Goal: Entertainment & Leisure: Consume media (video, audio)

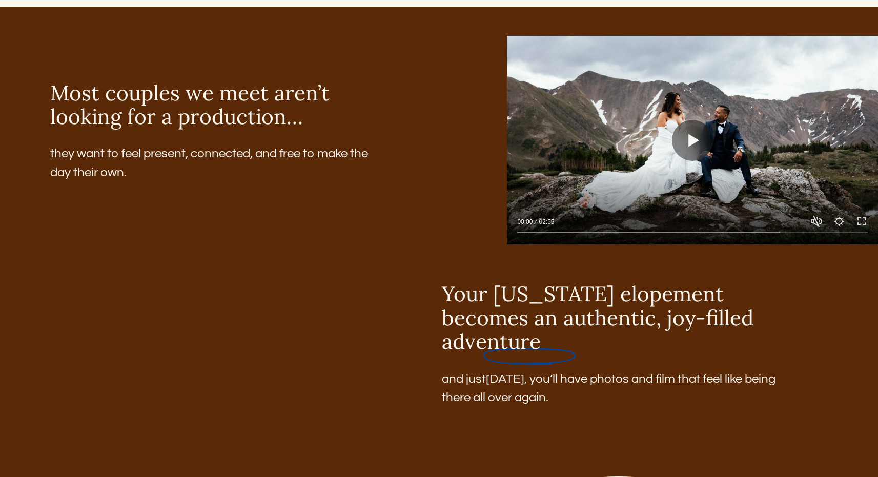
scroll to position [1381, 0]
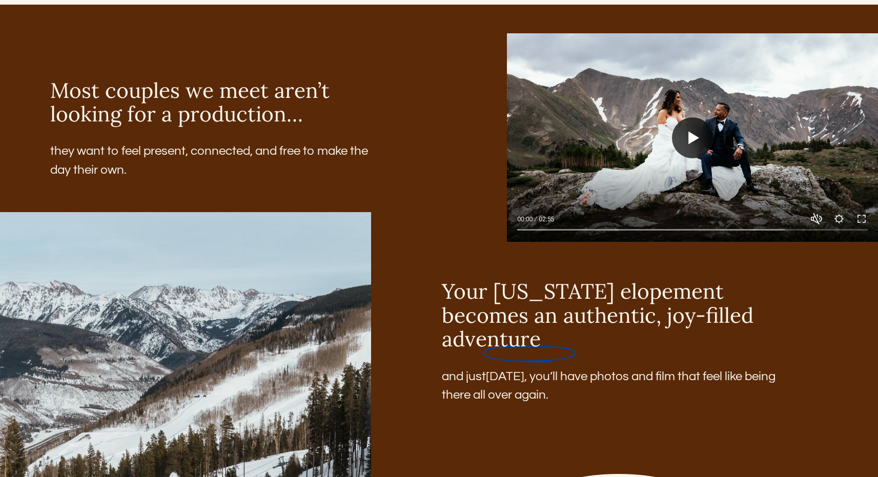
click at [697, 142] on button "Play" at bounding box center [692, 137] width 41 height 41
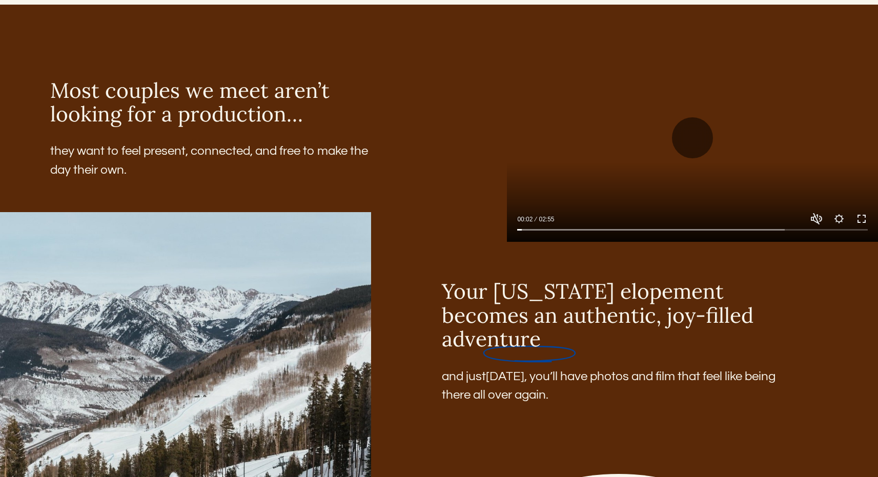
click at [863, 225] on button "Exit fullscreen Enter fullscreen" at bounding box center [861, 219] width 12 height 12
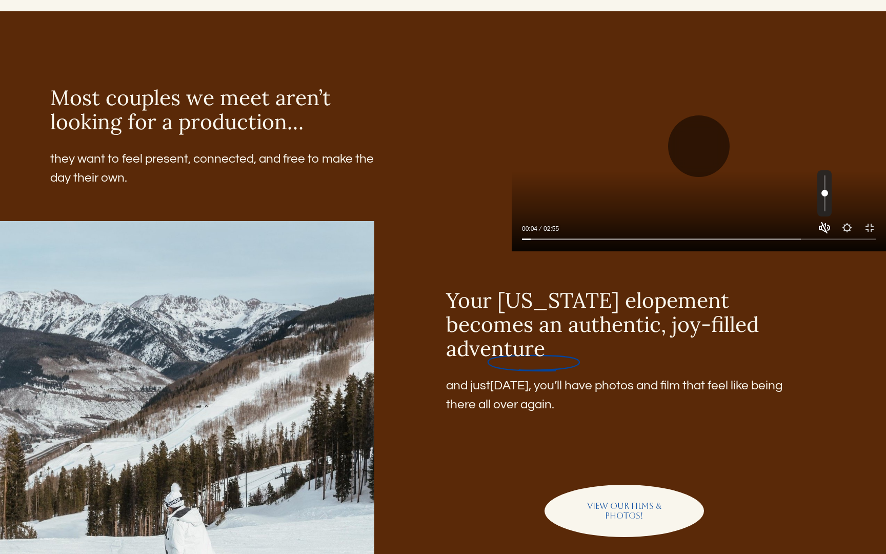
type input "****"
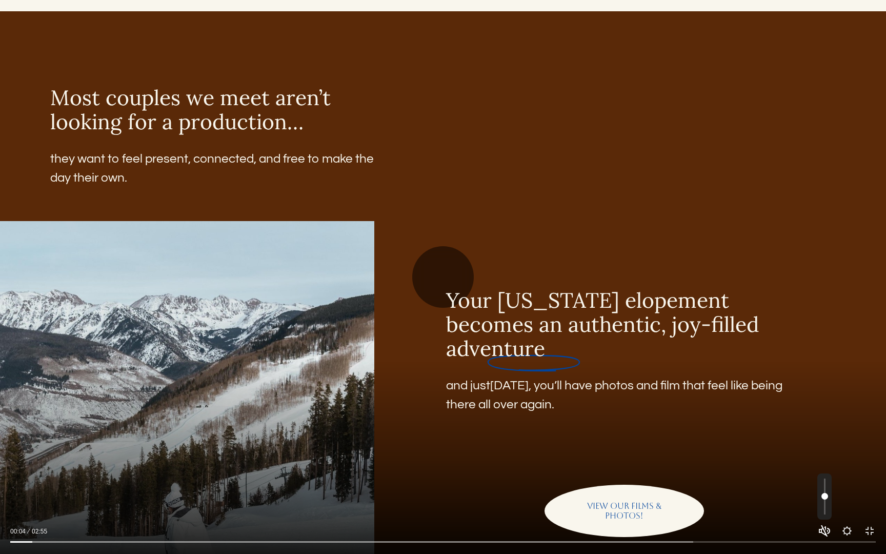
click at [823, 477] on button "Unmute Mute" at bounding box center [824, 530] width 12 height 12
type input "*"
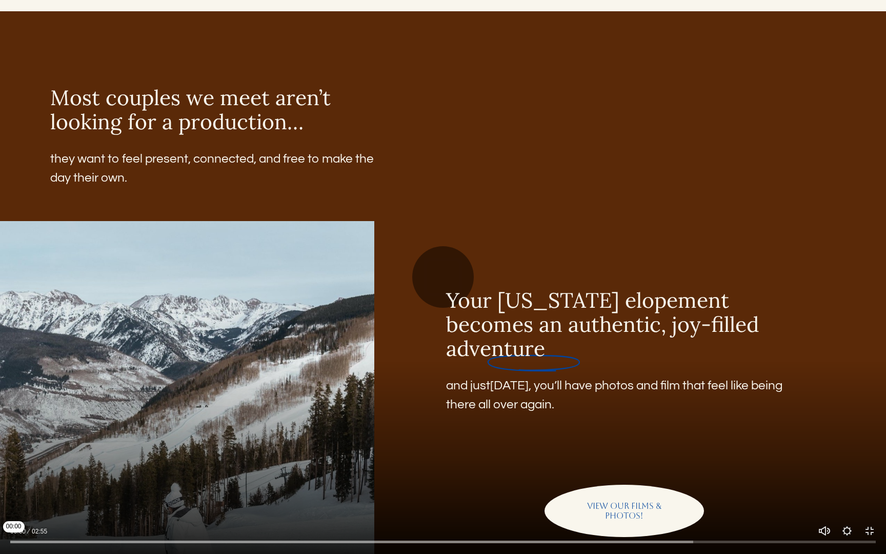
drag, startPoint x: 27, startPoint y: 540, endPoint x: 0, endPoint y: 540, distance: 27.2
click at [10, 477] on input "Seek" at bounding box center [442, 541] width 865 height 7
click at [447, 268] on button "Play" at bounding box center [443, 277] width 62 height 62
type input "*****"
click at [872, 477] on button "Exit fullscreen Enter fullscreen" at bounding box center [869, 530] width 12 height 12
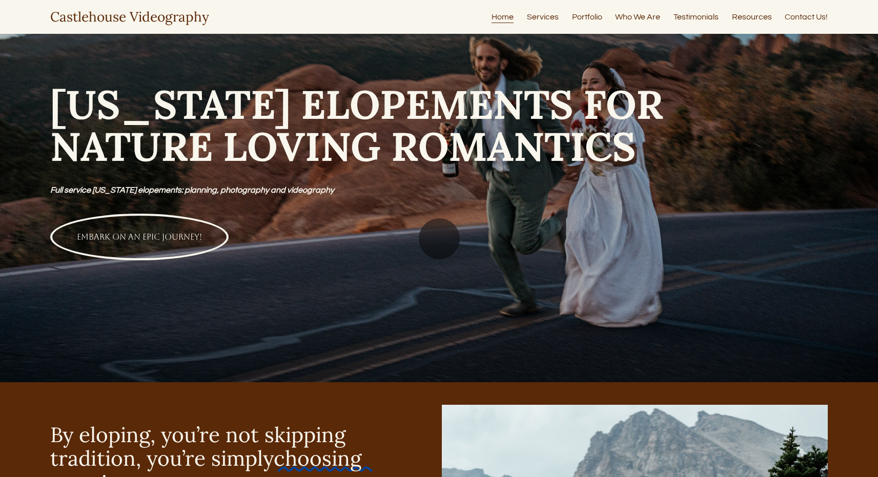
scroll to position [0, 0]
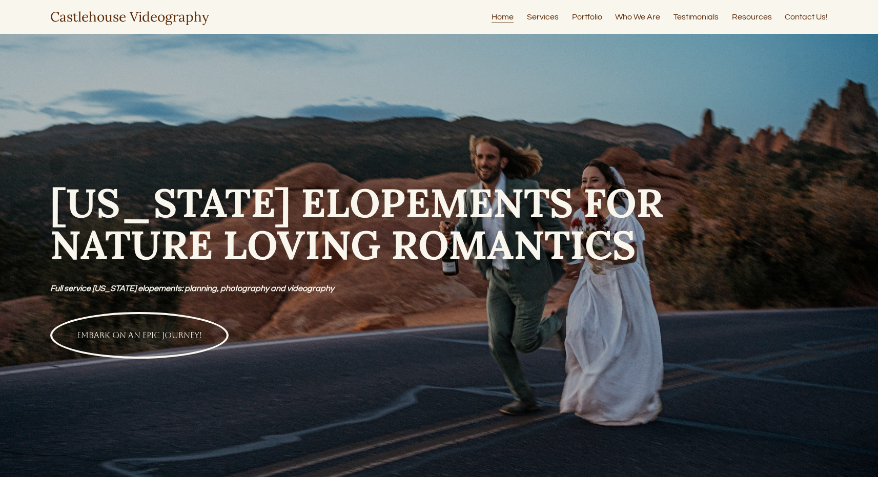
click at [544, 14] on link "Services" at bounding box center [543, 17] width 32 height 14
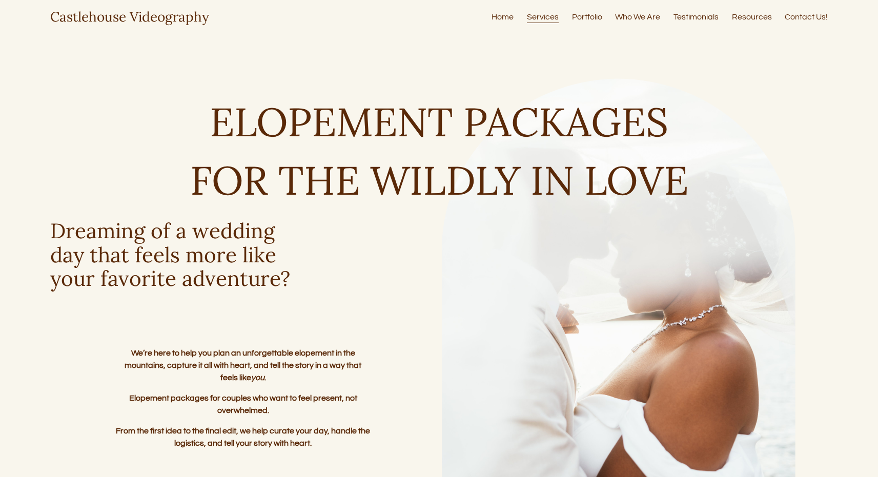
click at [582, 14] on link "Portfolio" at bounding box center [587, 17] width 30 height 14
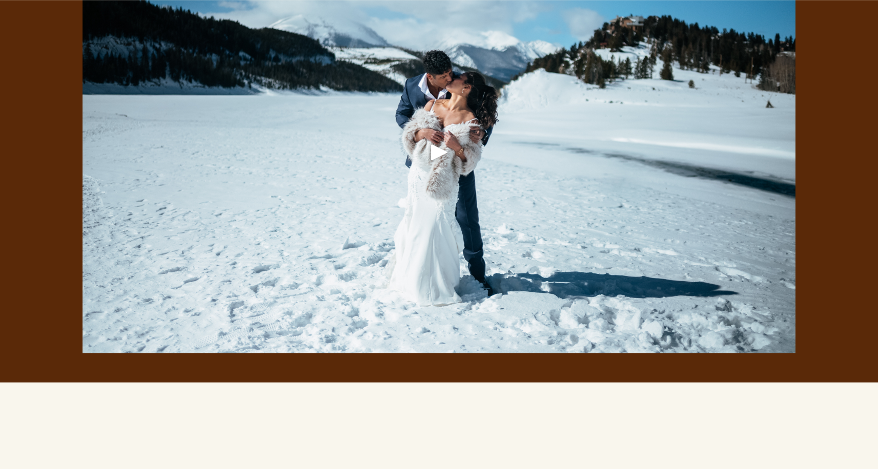
scroll to position [2314, 0]
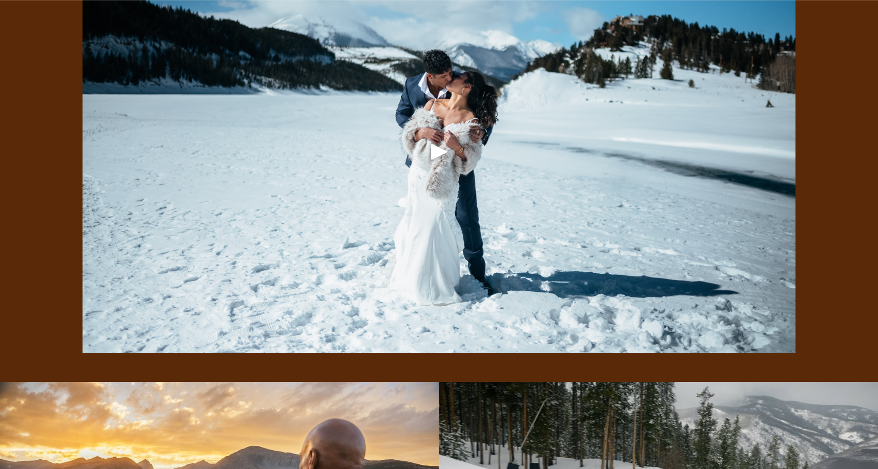
click at [440, 160] on div "Play" at bounding box center [439, 151] width 25 height 25
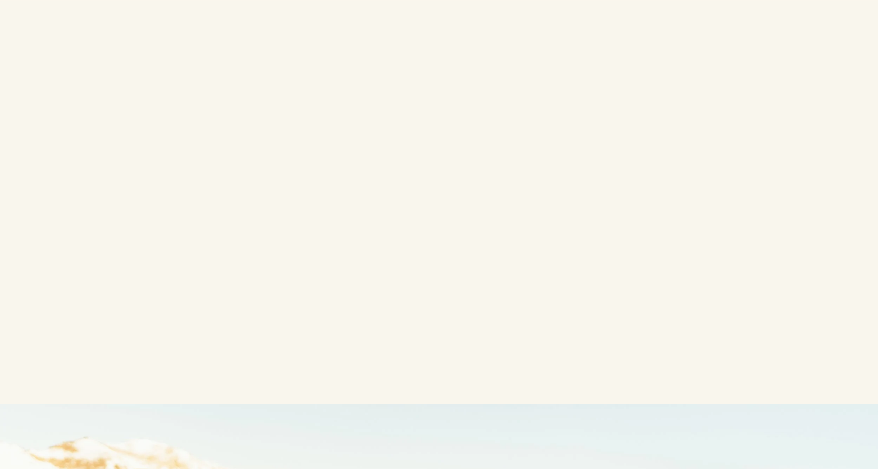
scroll to position [3116, 0]
